Goal: Information Seeking & Learning: Learn about a topic

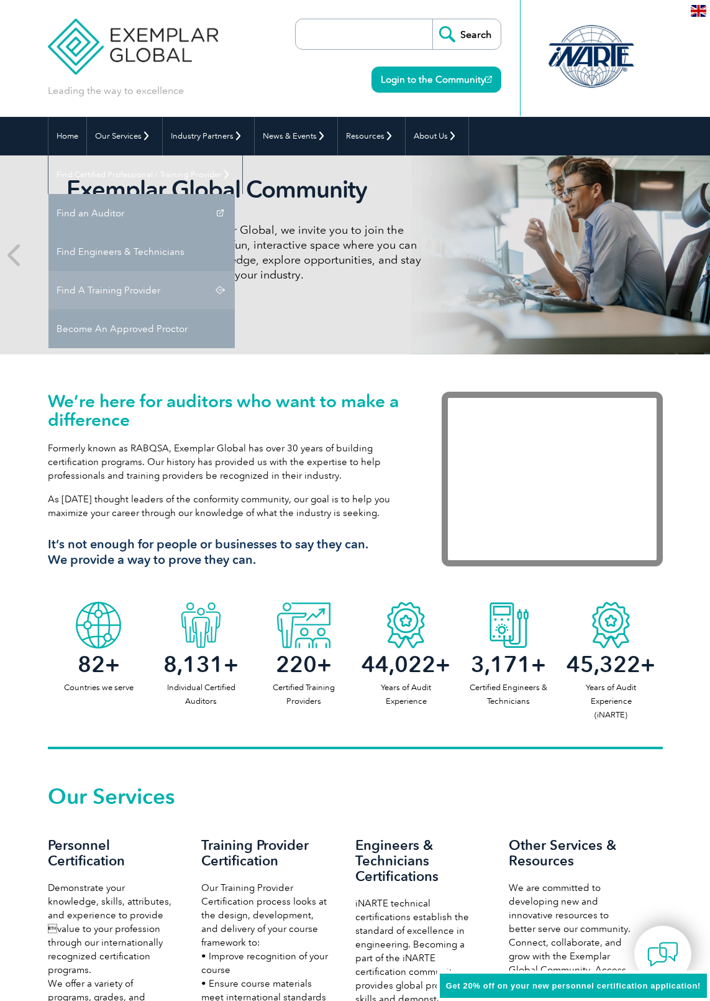
click at [235, 271] on link "Find A Training Provider" at bounding box center [141, 290] width 186 height 39
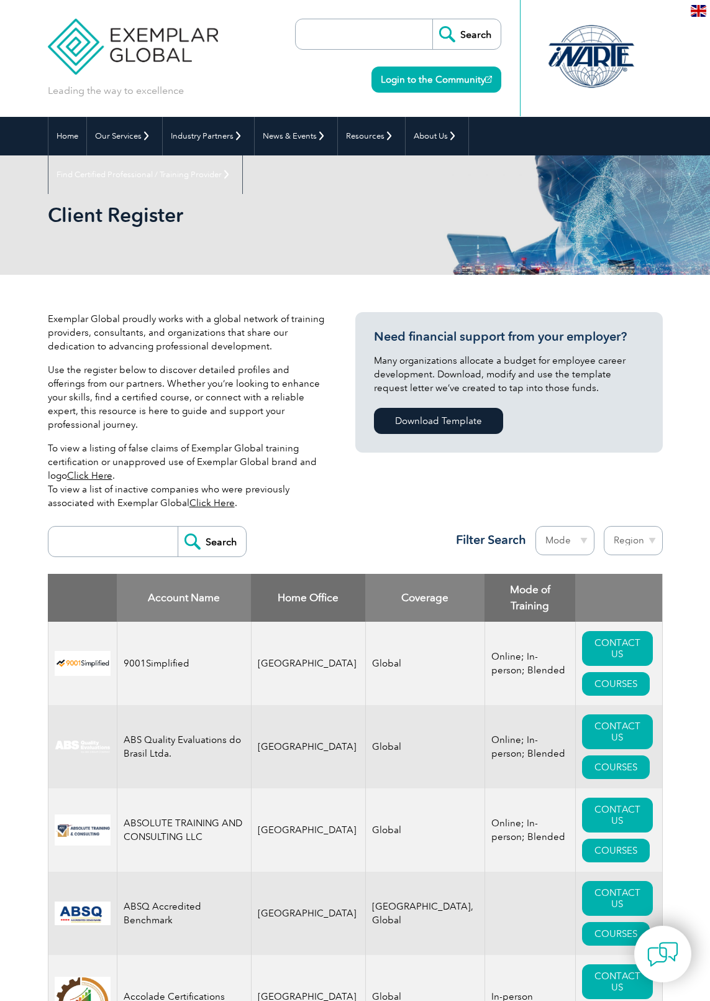
click at [84, 526] on input "search" at bounding box center [116, 541] width 123 height 30
type input "TUV"
click at [212, 528] on input "Search" at bounding box center [212, 541] width 68 height 30
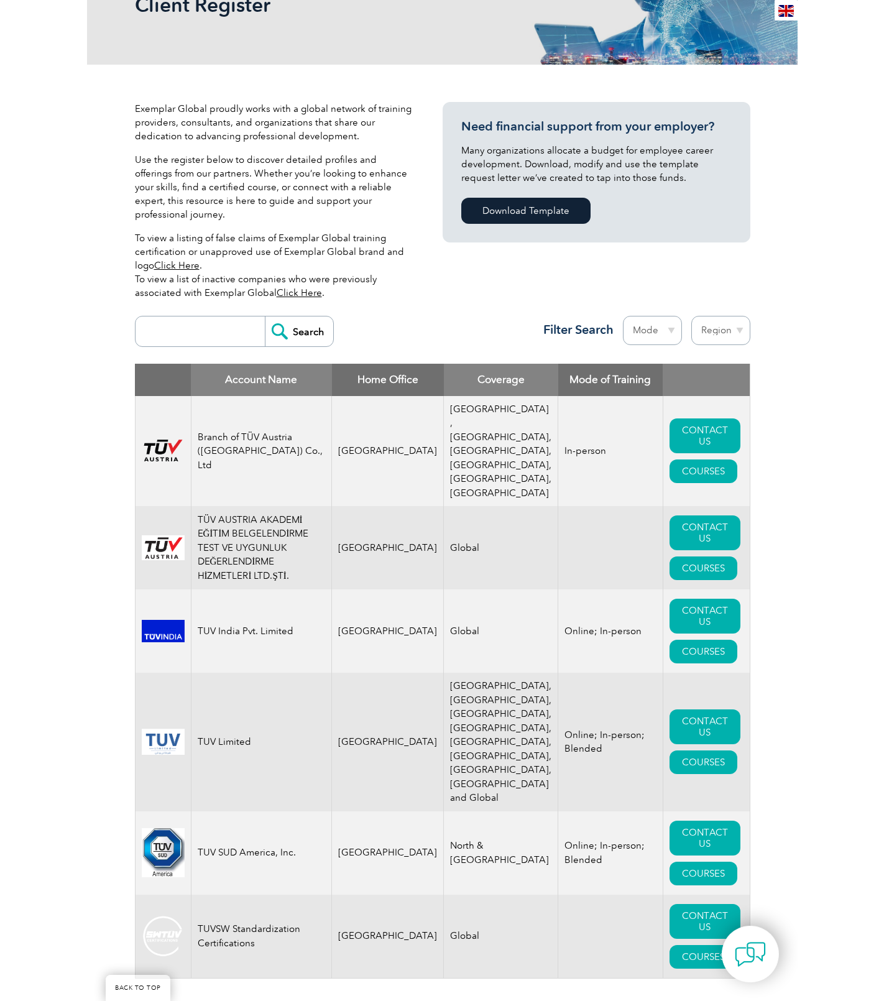
scroll to position [210, 0]
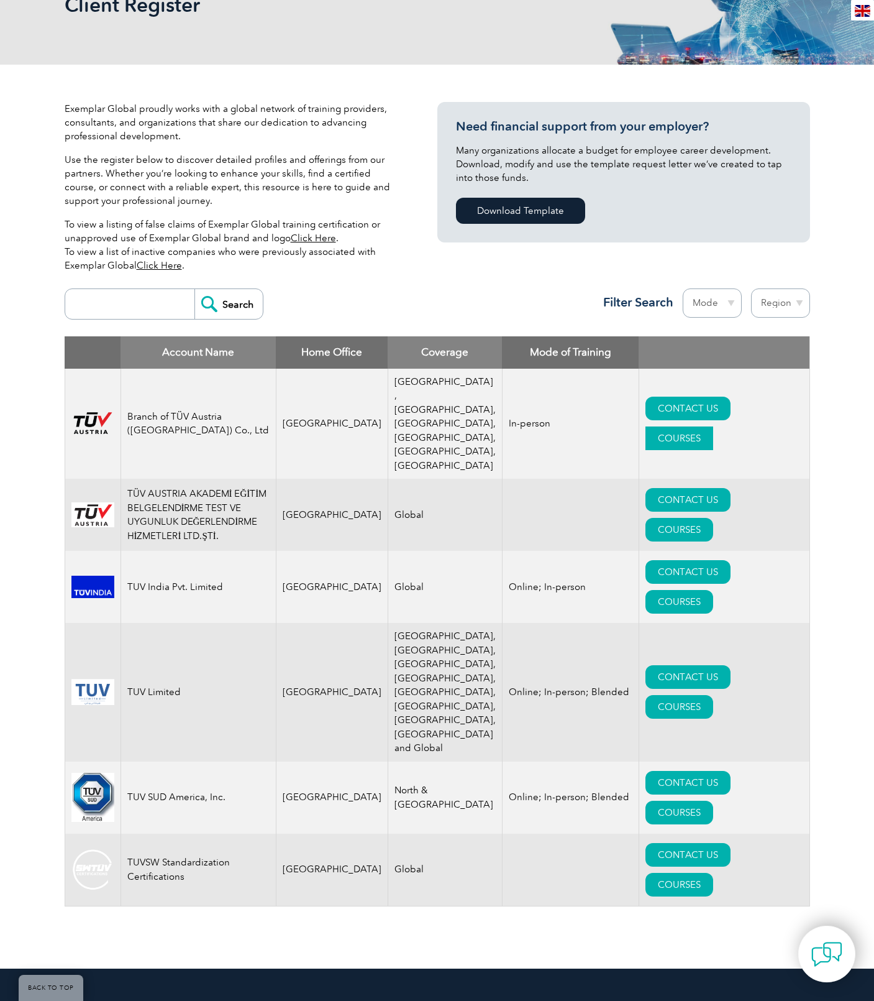
click at [710, 426] on link "COURSES" at bounding box center [680, 438] width 68 height 24
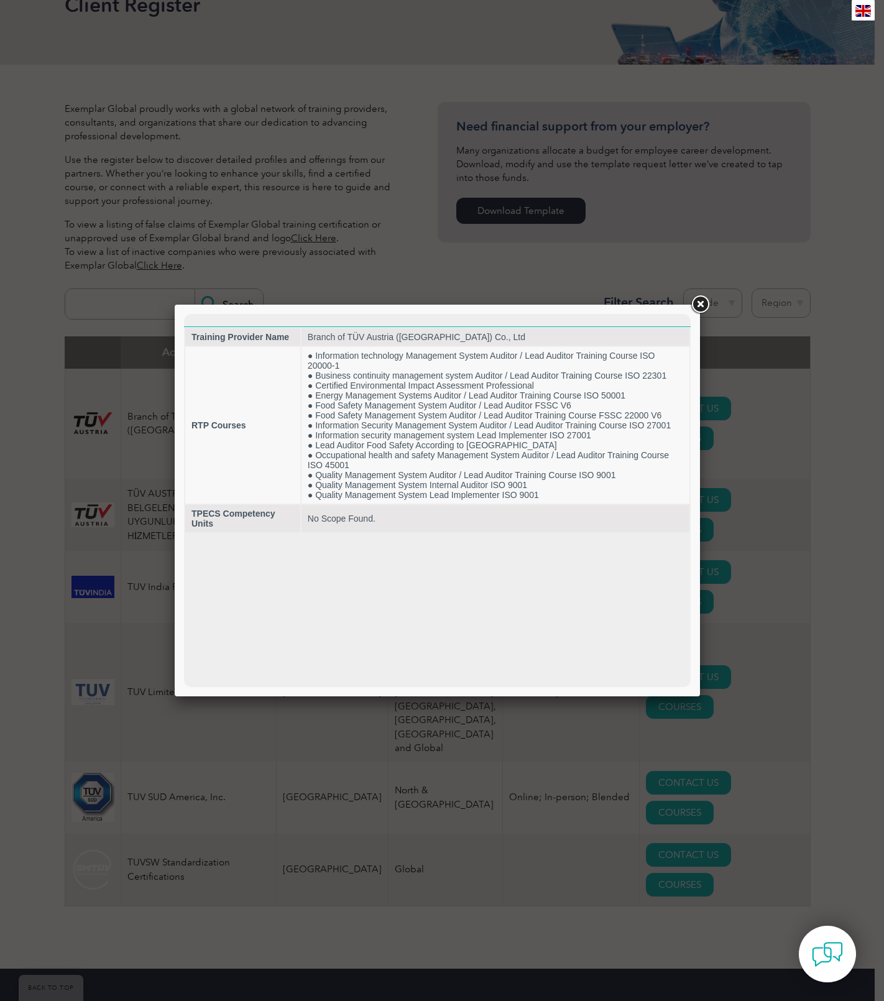
scroll to position [0, 0]
click at [699, 301] on link at bounding box center [700, 304] width 22 height 22
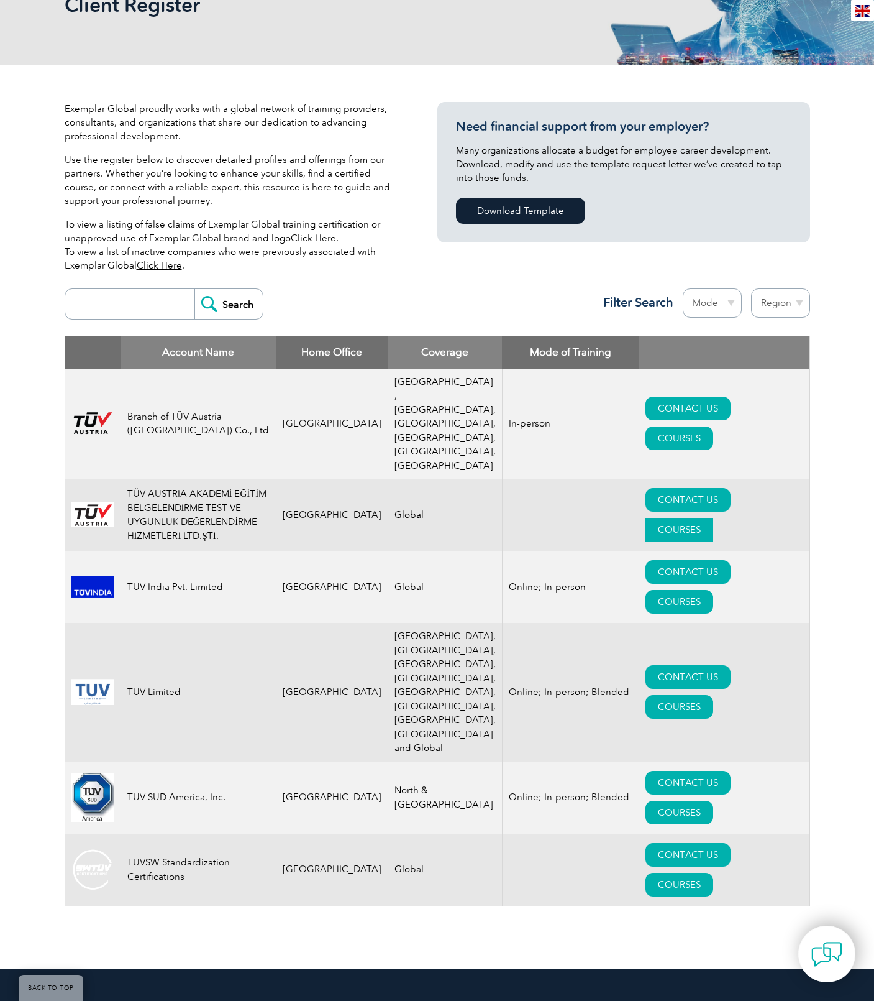
click at [710, 518] on link "COURSES" at bounding box center [680, 530] width 68 height 24
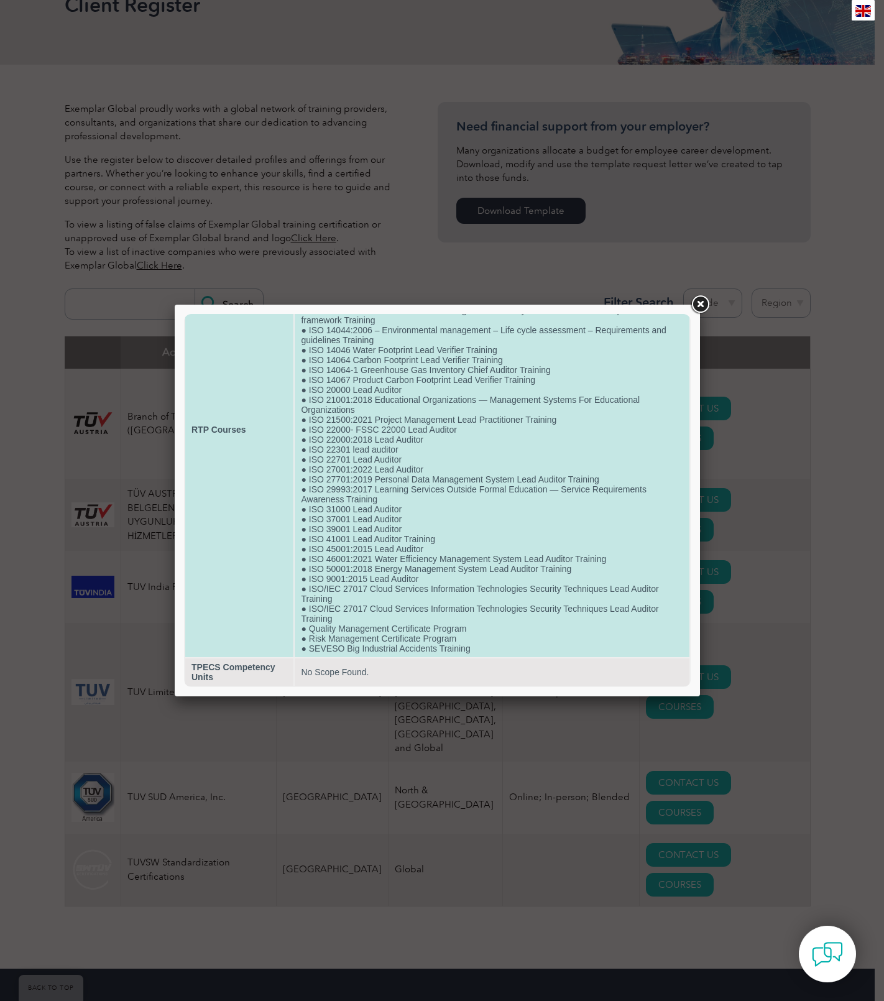
scroll to position [157, 0]
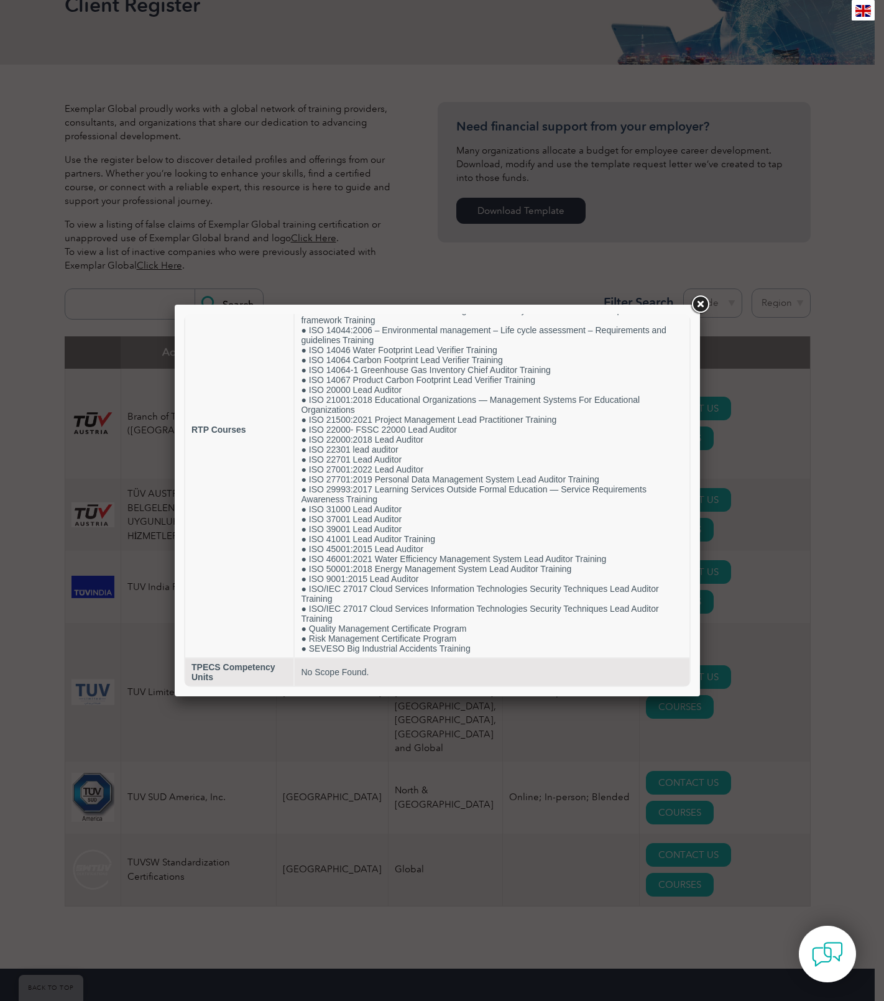
click at [697, 303] on link at bounding box center [700, 304] width 22 height 22
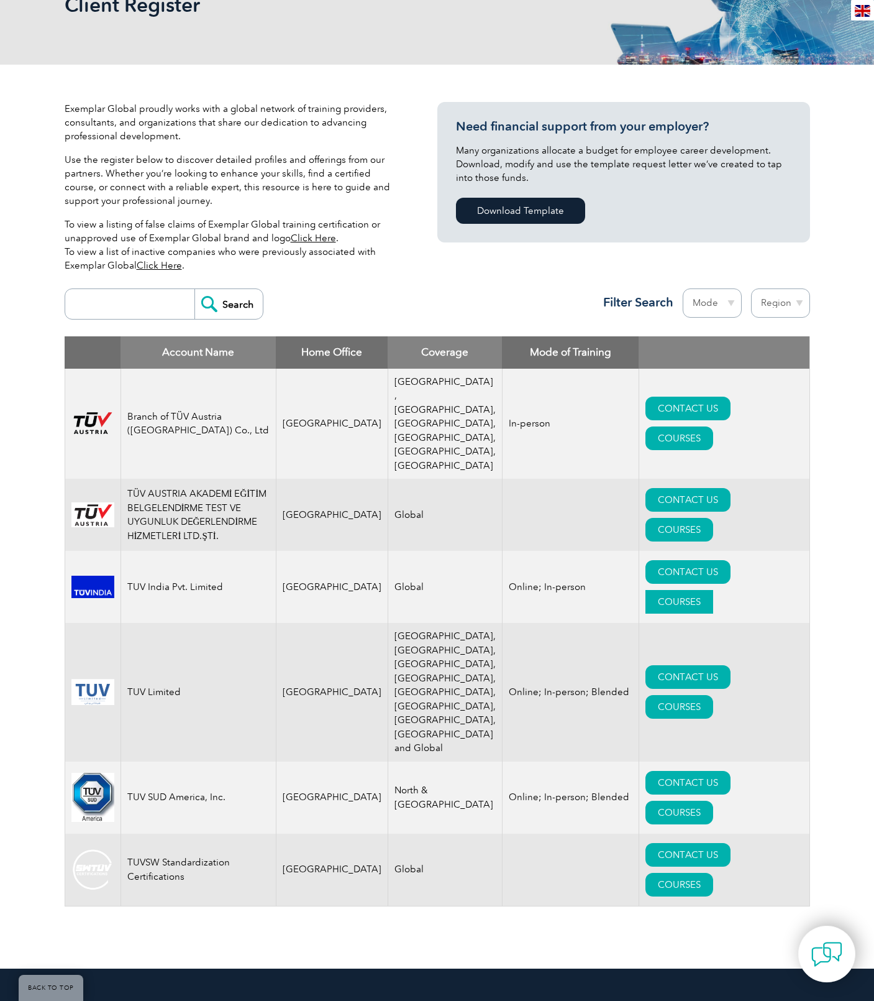
click at [710, 590] on link "COURSES" at bounding box center [680, 602] width 68 height 24
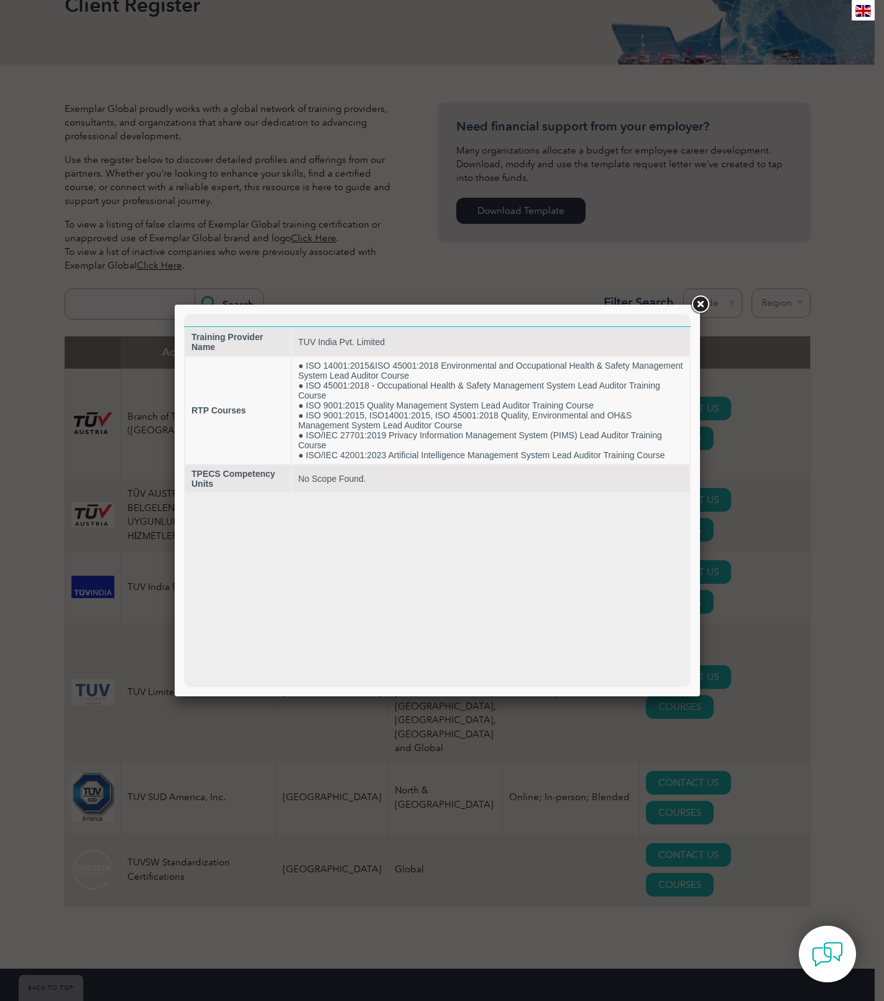
scroll to position [0, 0]
click at [699, 302] on link at bounding box center [700, 304] width 22 height 22
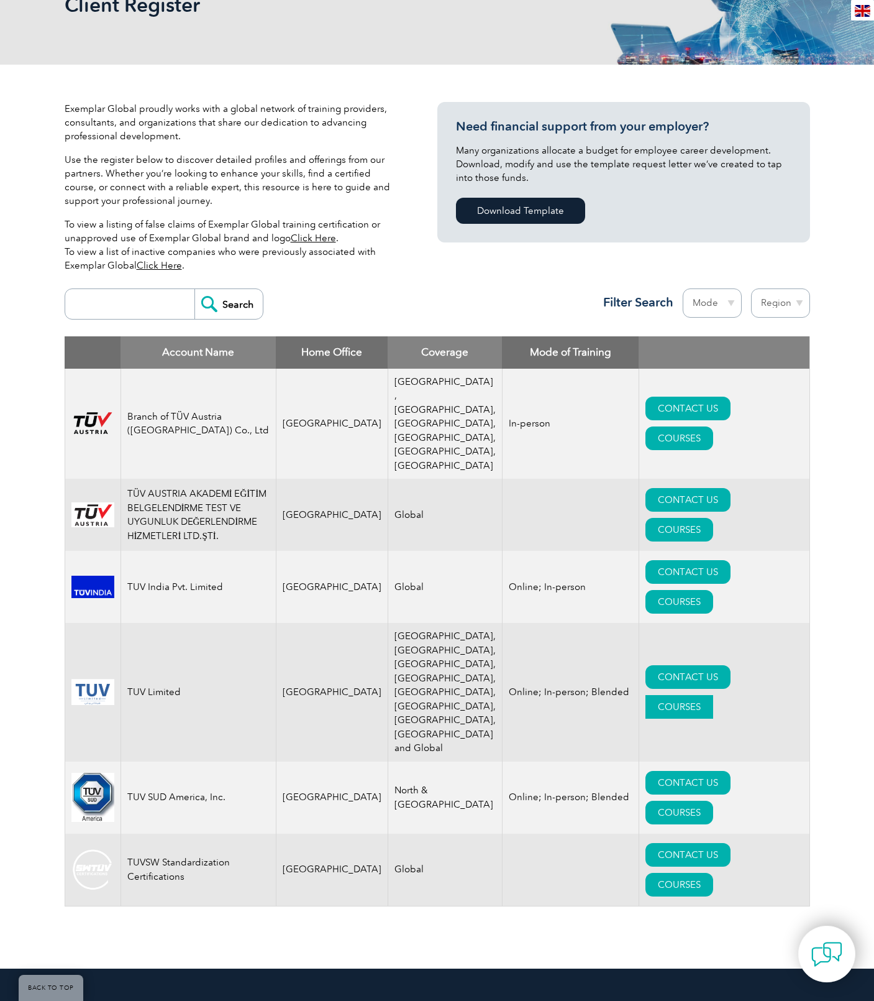
click at [710, 695] on link "COURSES" at bounding box center [680, 707] width 68 height 24
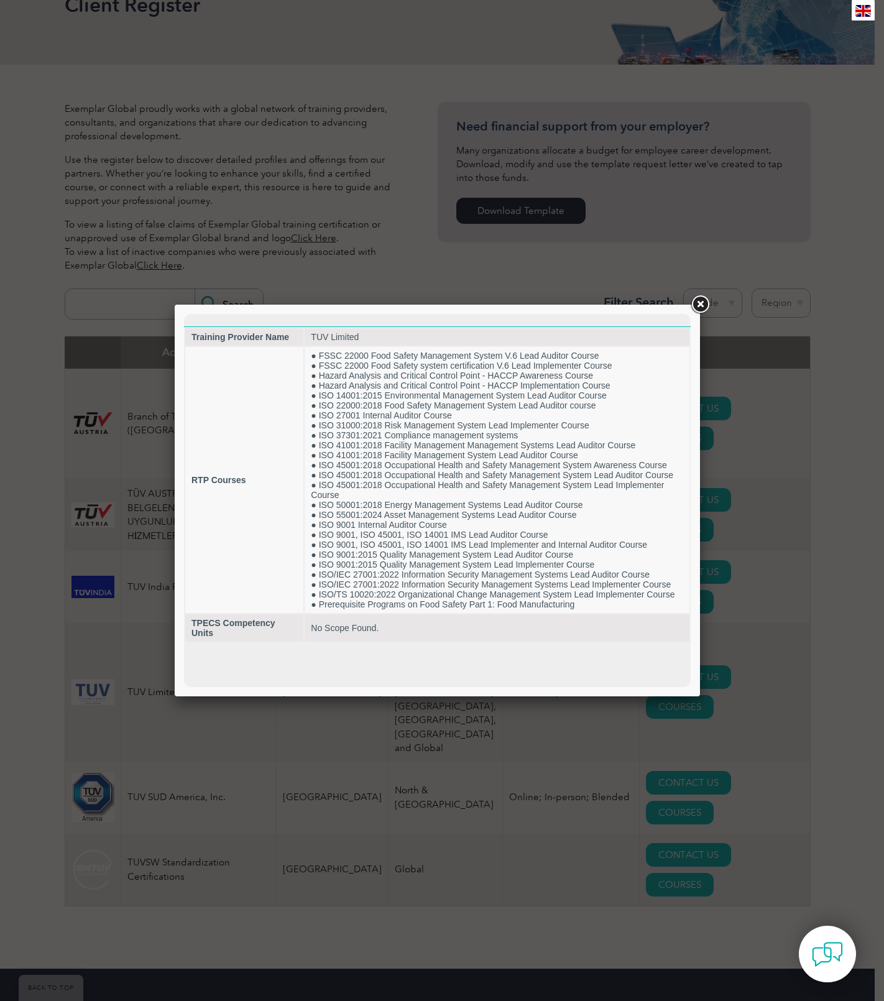
click at [699, 304] on link at bounding box center [700, 304] width 22 height 22
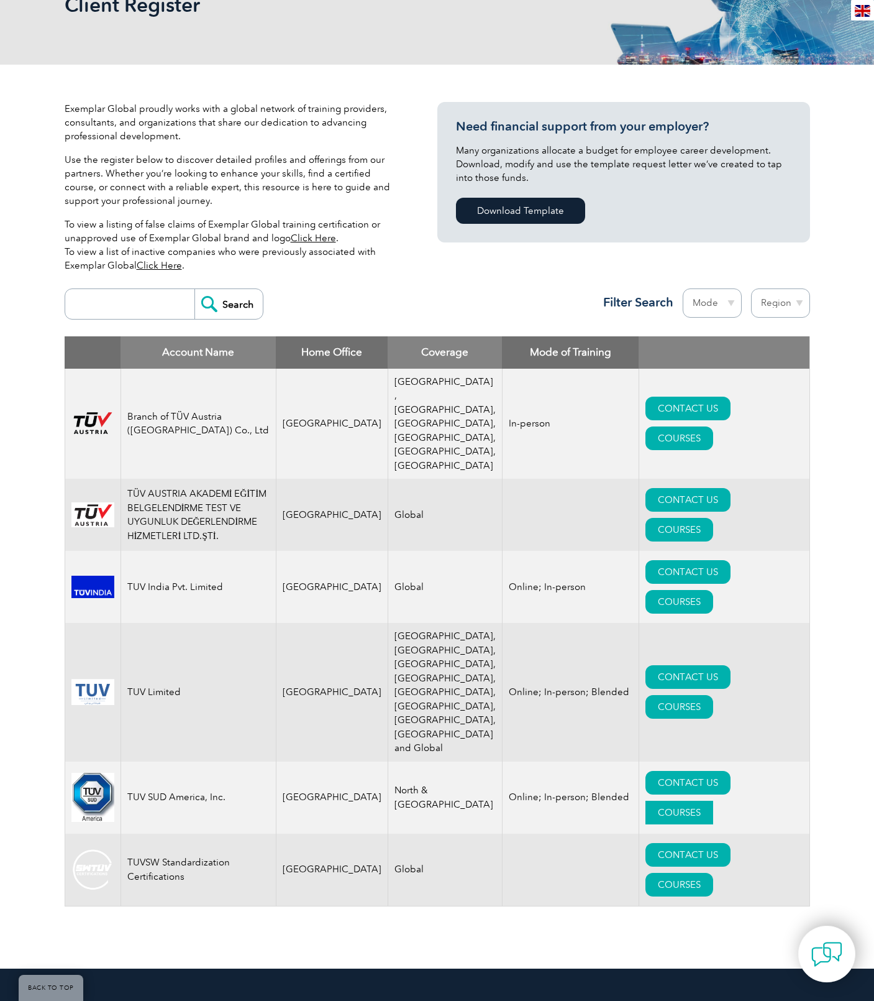
click at [710, 800] on link "COURSES" at bounding box center [680, 812] width 68 height 24
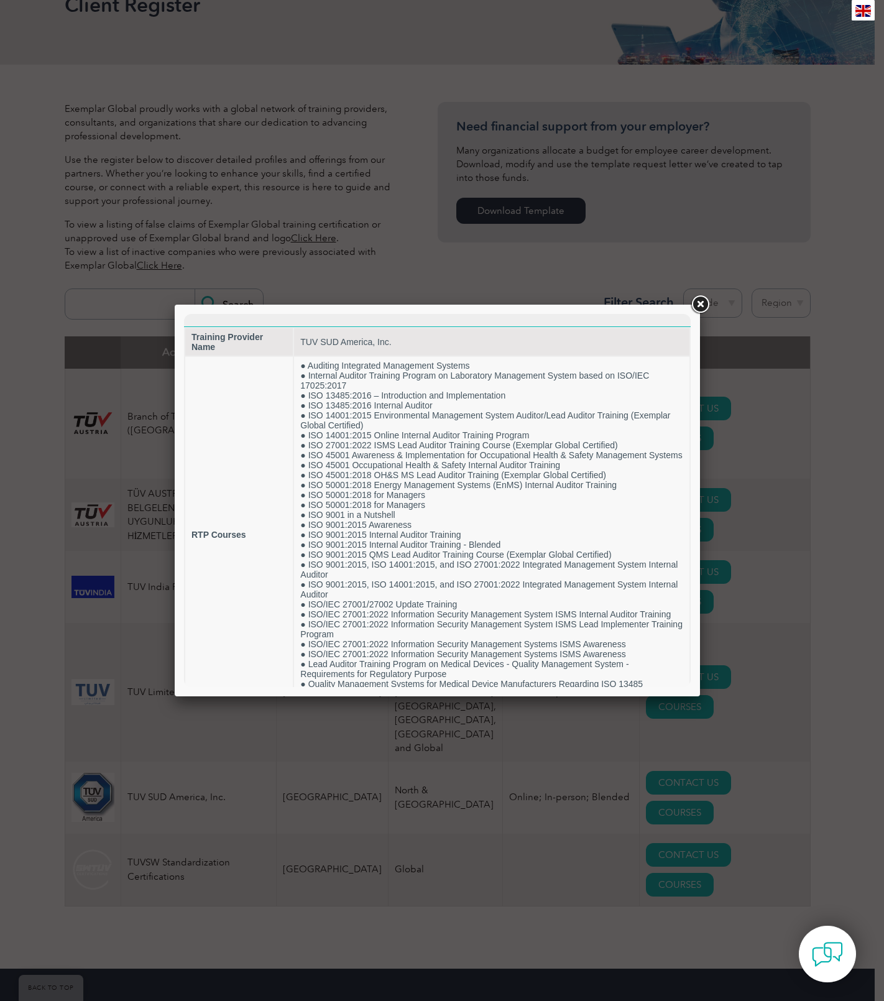
click at [702, 301] on link at bounding box center [700, 304] width 22 height 22
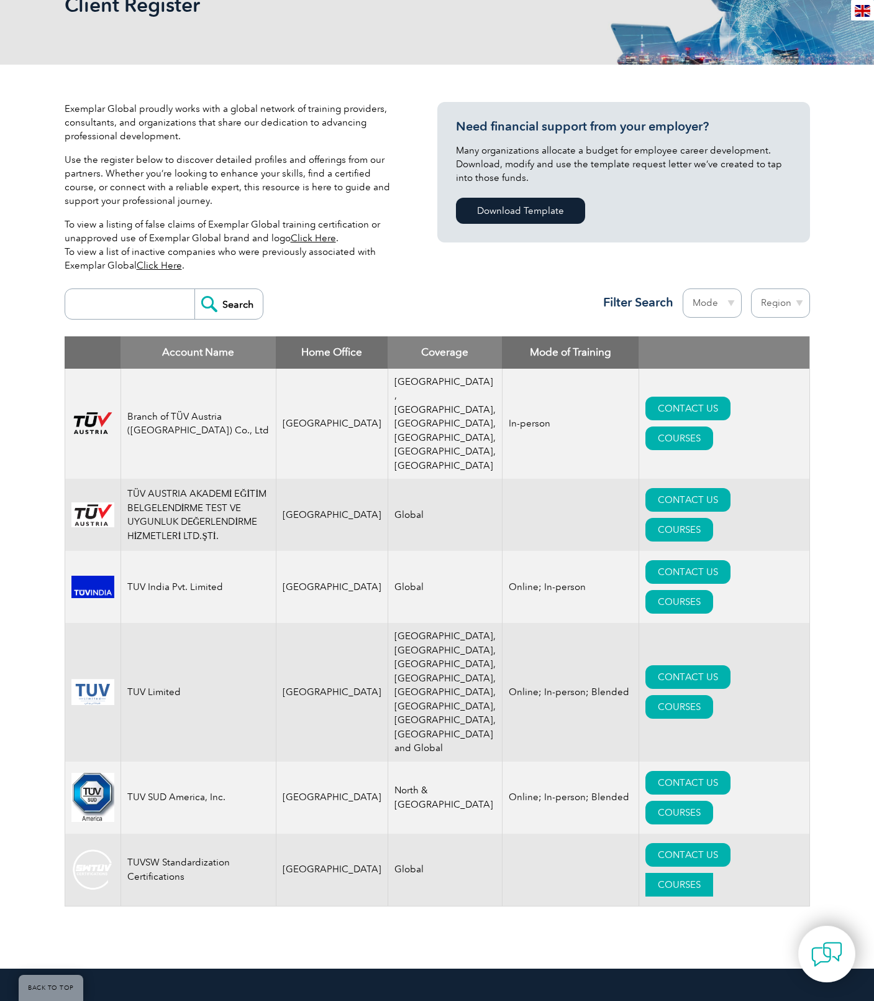
click at [710, 873] on link "COURSES" at bounding box center [680, 885] width 68 height 24
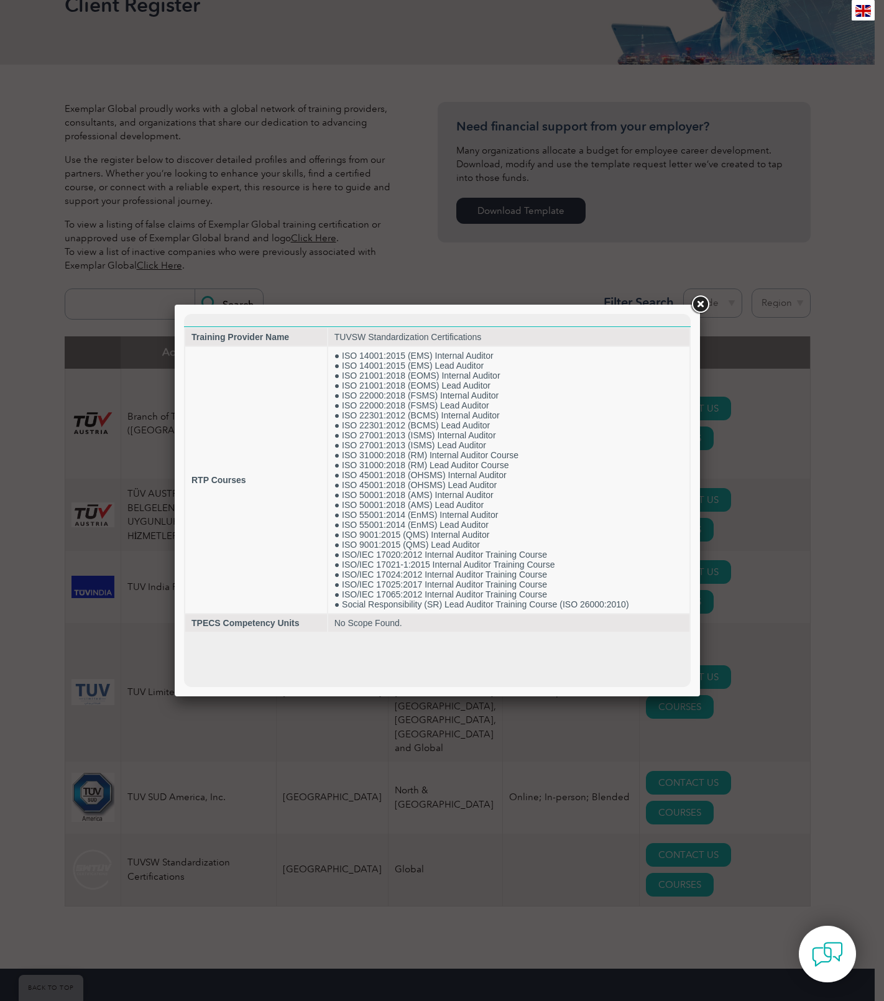
click at [700, 301] on link at bounding box center [700, 304] width 22 height 22
